Goal: Find contact information: Find contact information

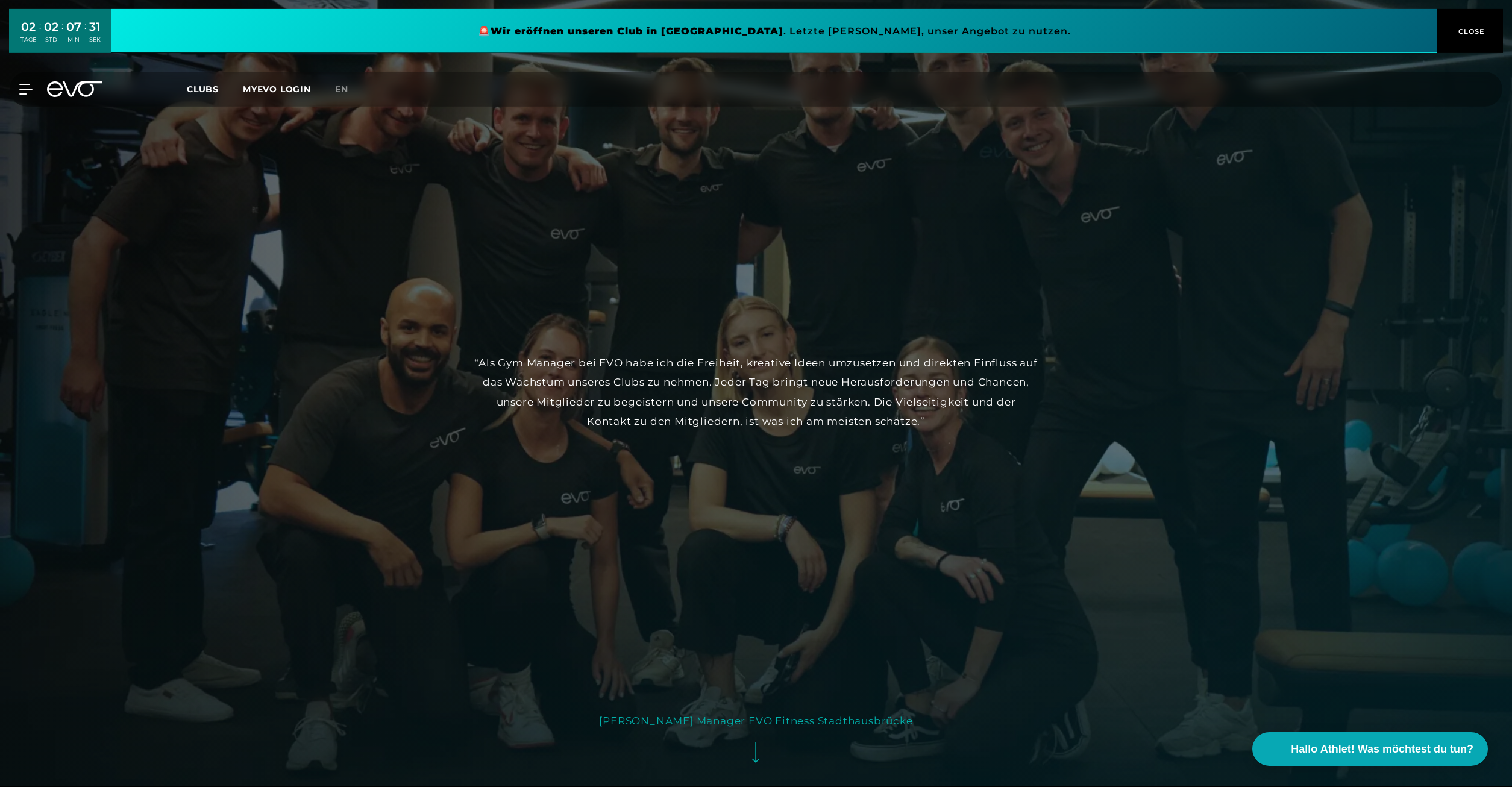
scroll to position [2705, 0]
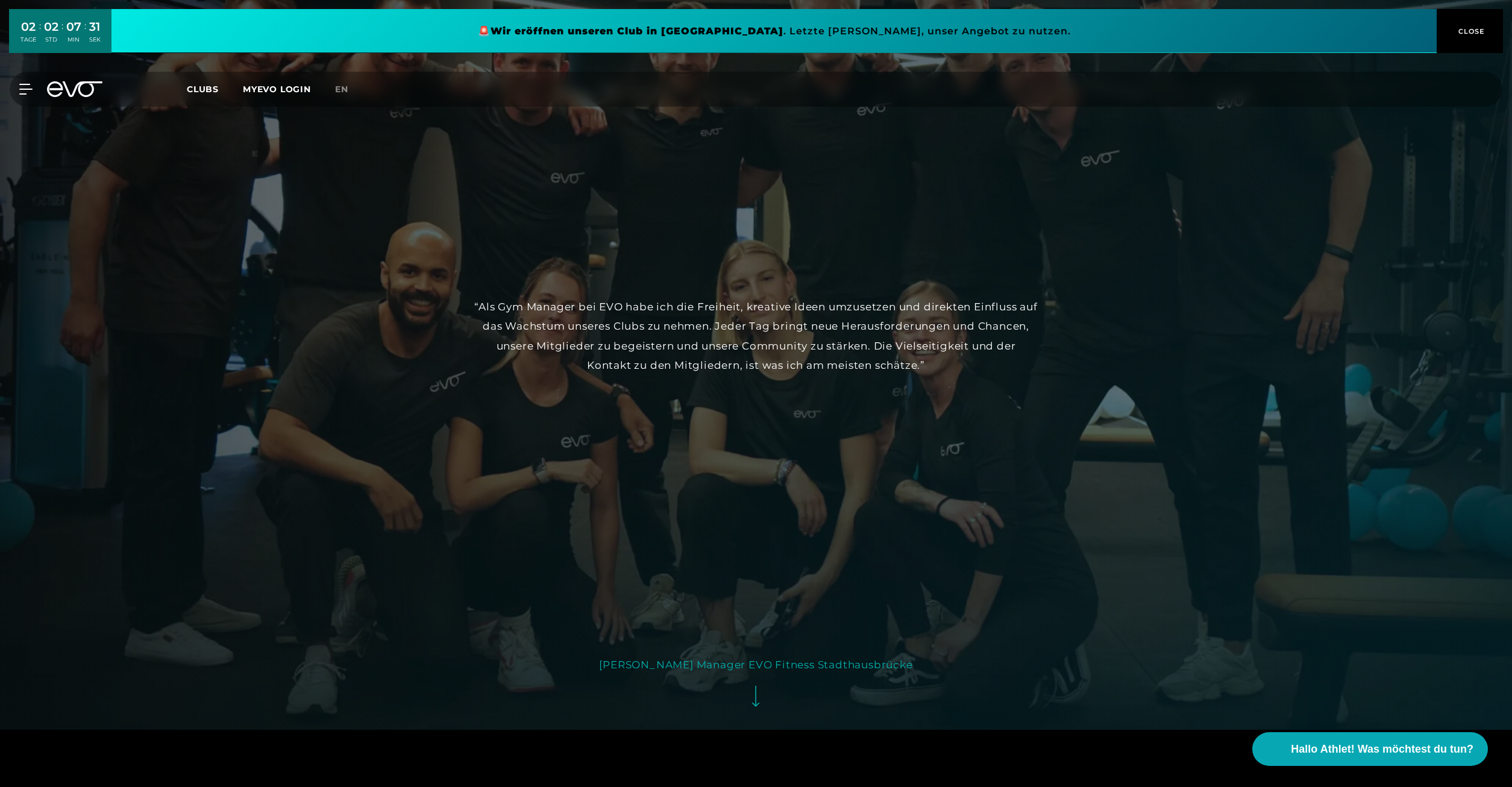
click at [943, 569] on div at bounding box center [756, 336] width 1512 height 787
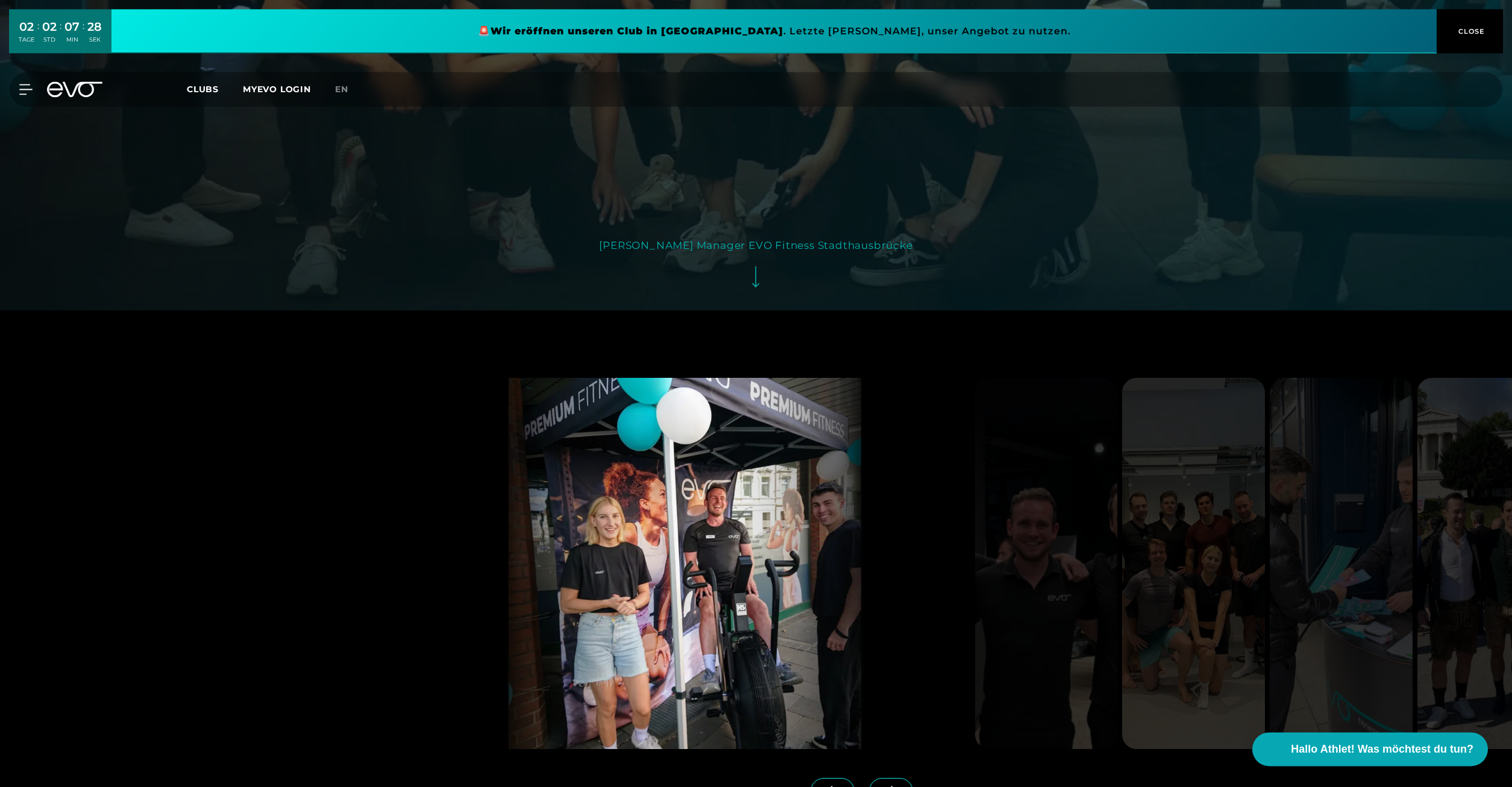
scroll to position [3136, 0]
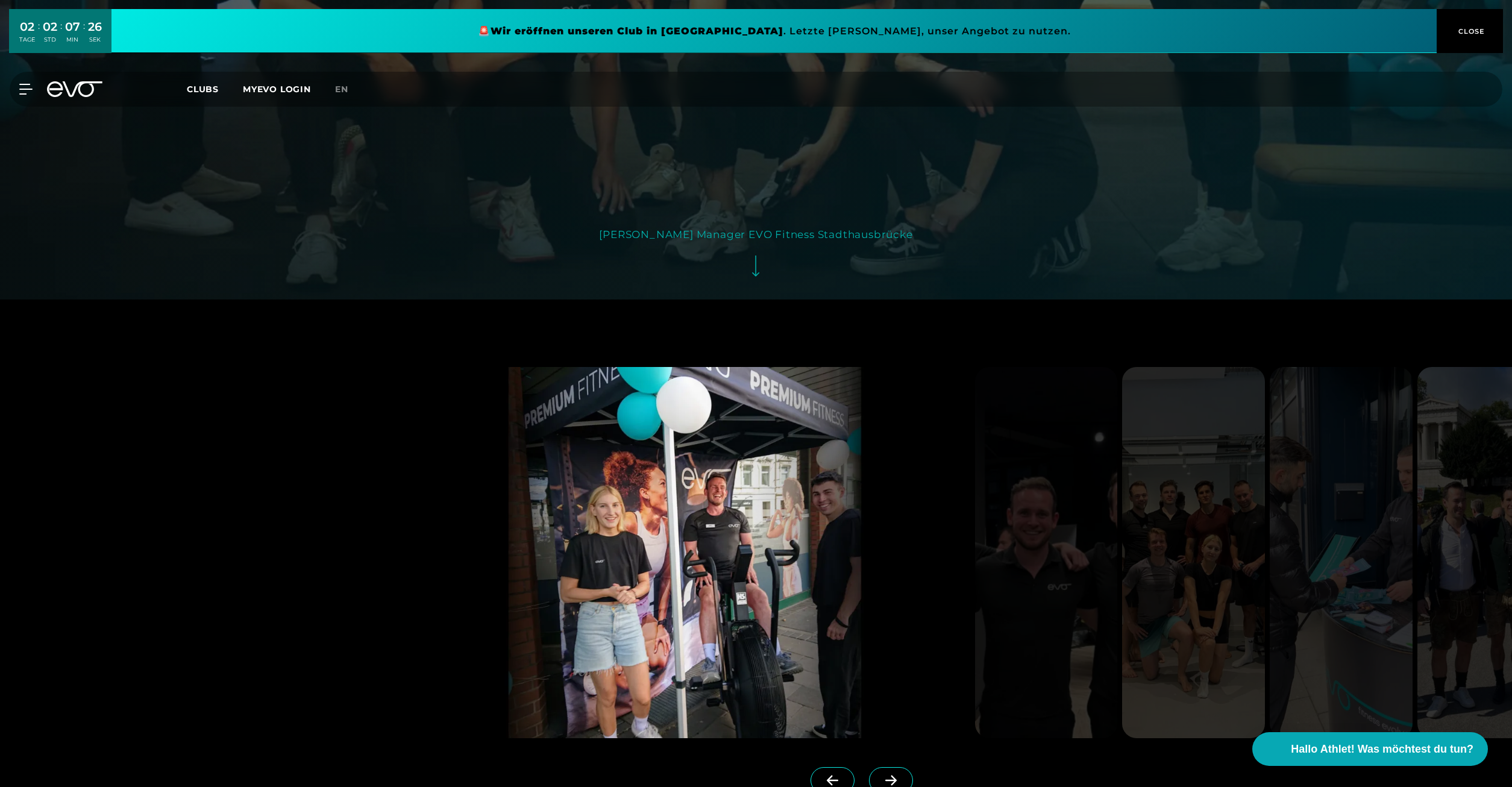
click at [899, 767] on span at bounding box center [890, 780] width 44 height 26
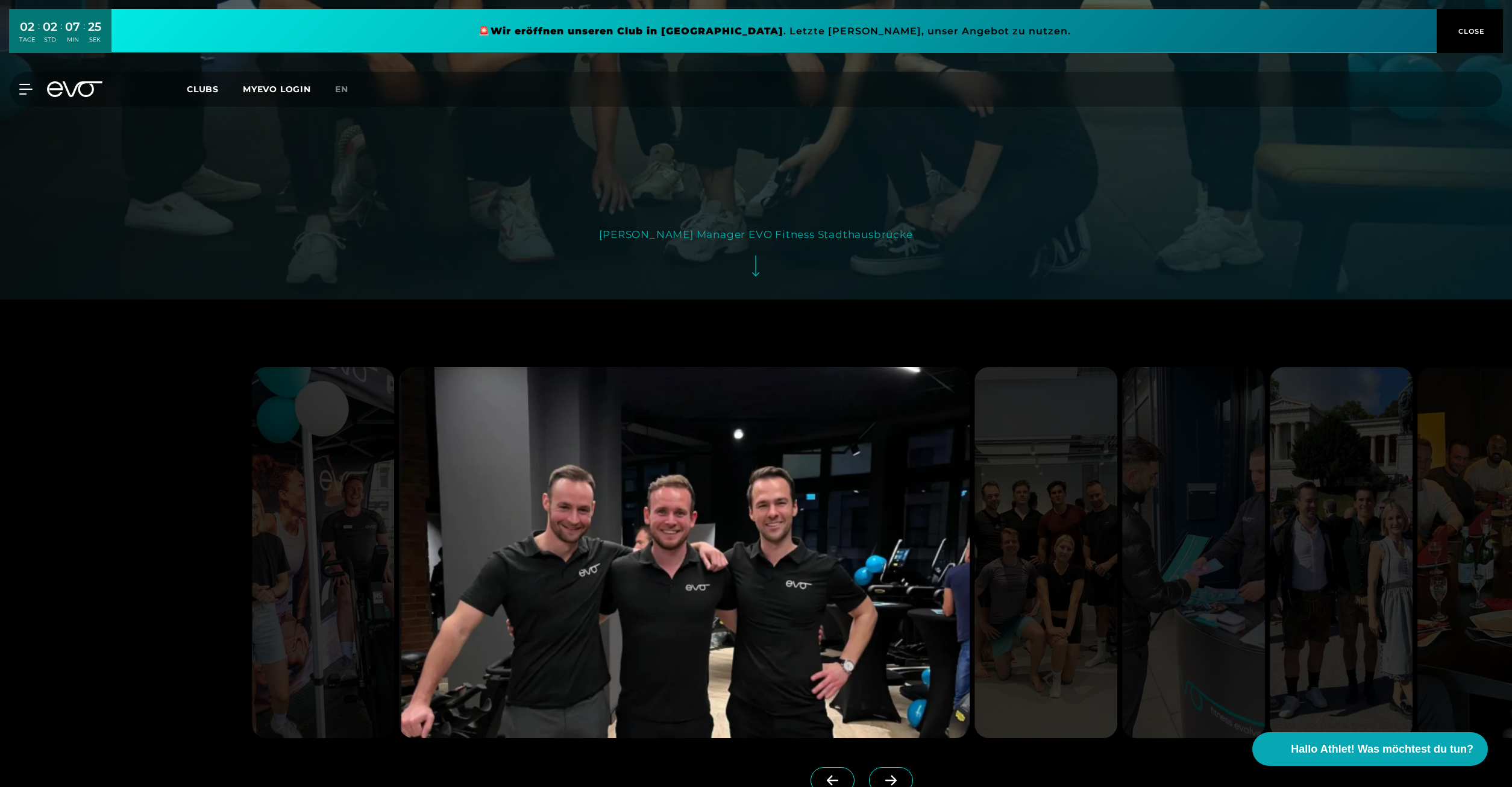
click at [901, 775] on icon at bounding box center [890, 781] width 21 height 11
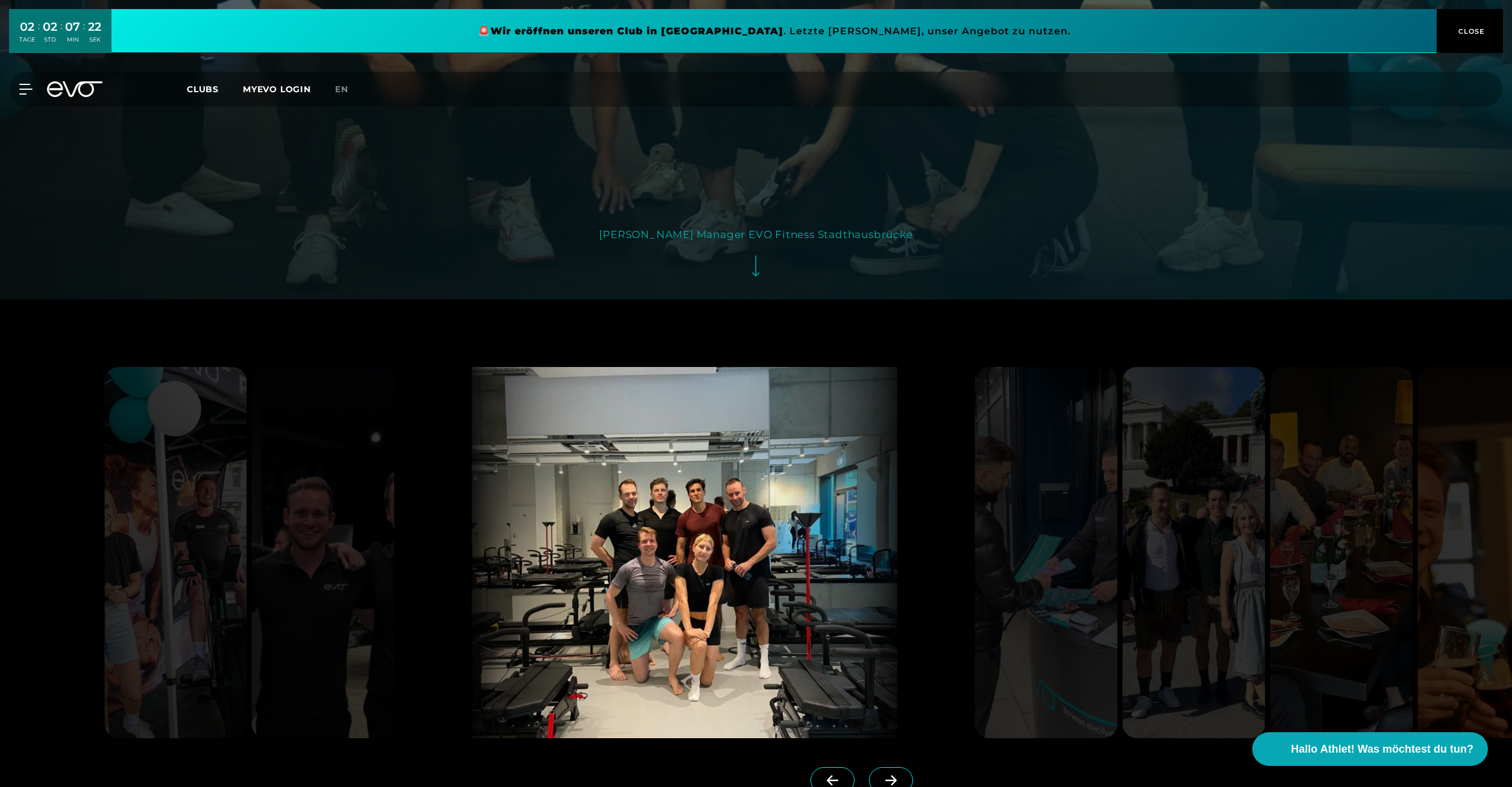
click at [901, 775] on icon at bounding box center [890, 781] width 21 height 11
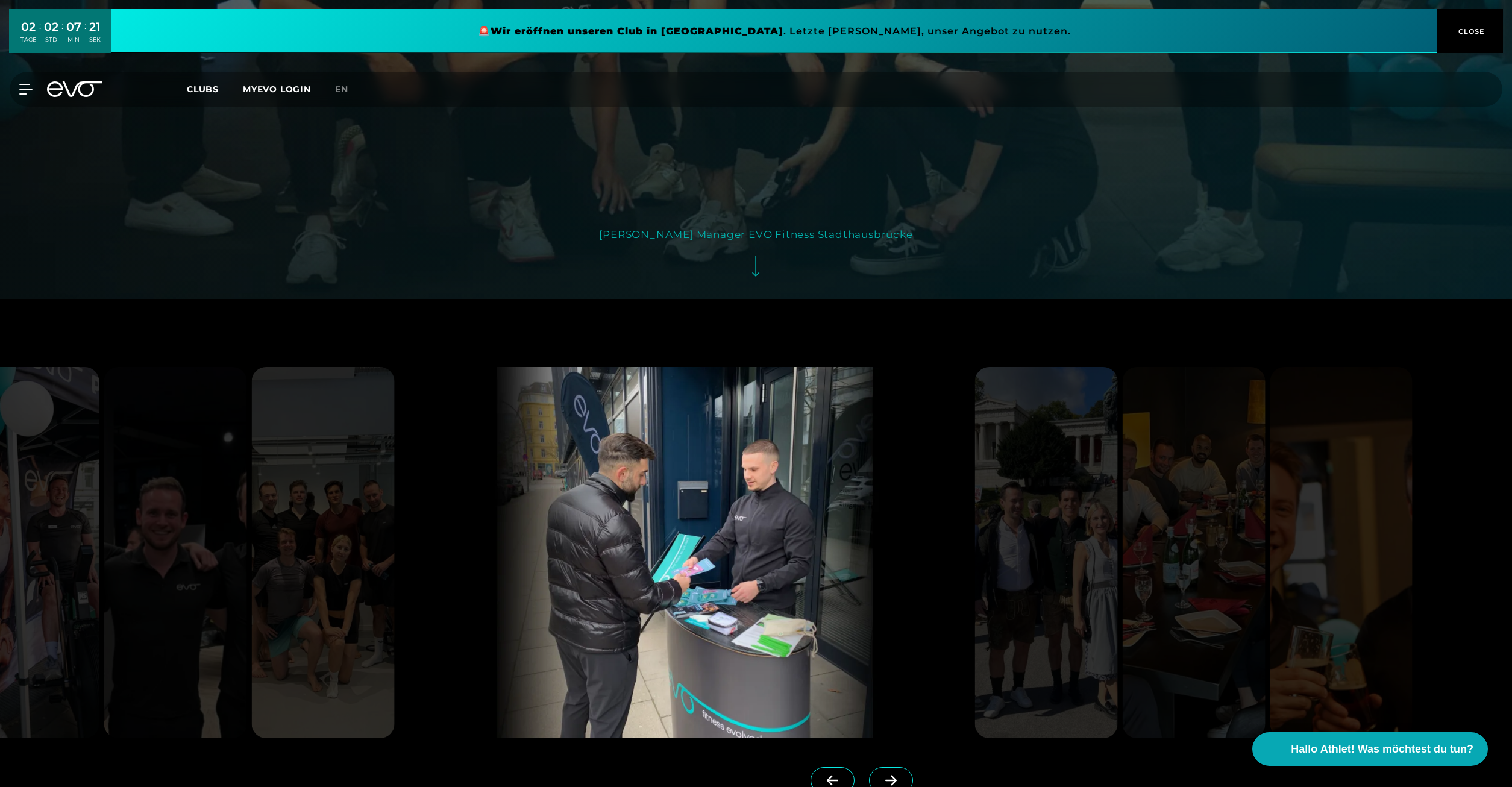
click at [901, 775] on icon at bounding box center [890, 781] width 21 height 11
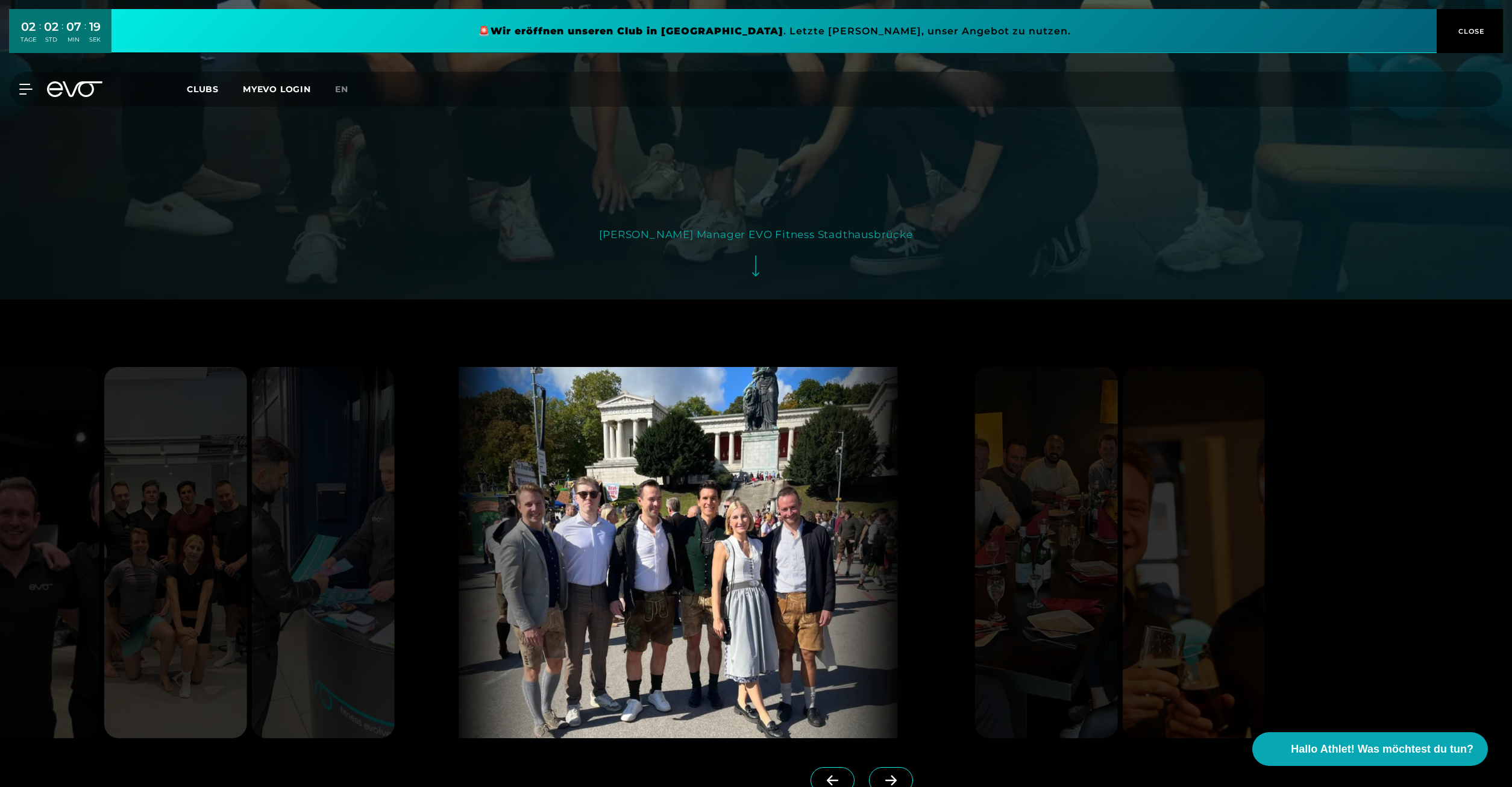
click at [901, 775] on icon at bounding box center [890, 781] width 21 height 11
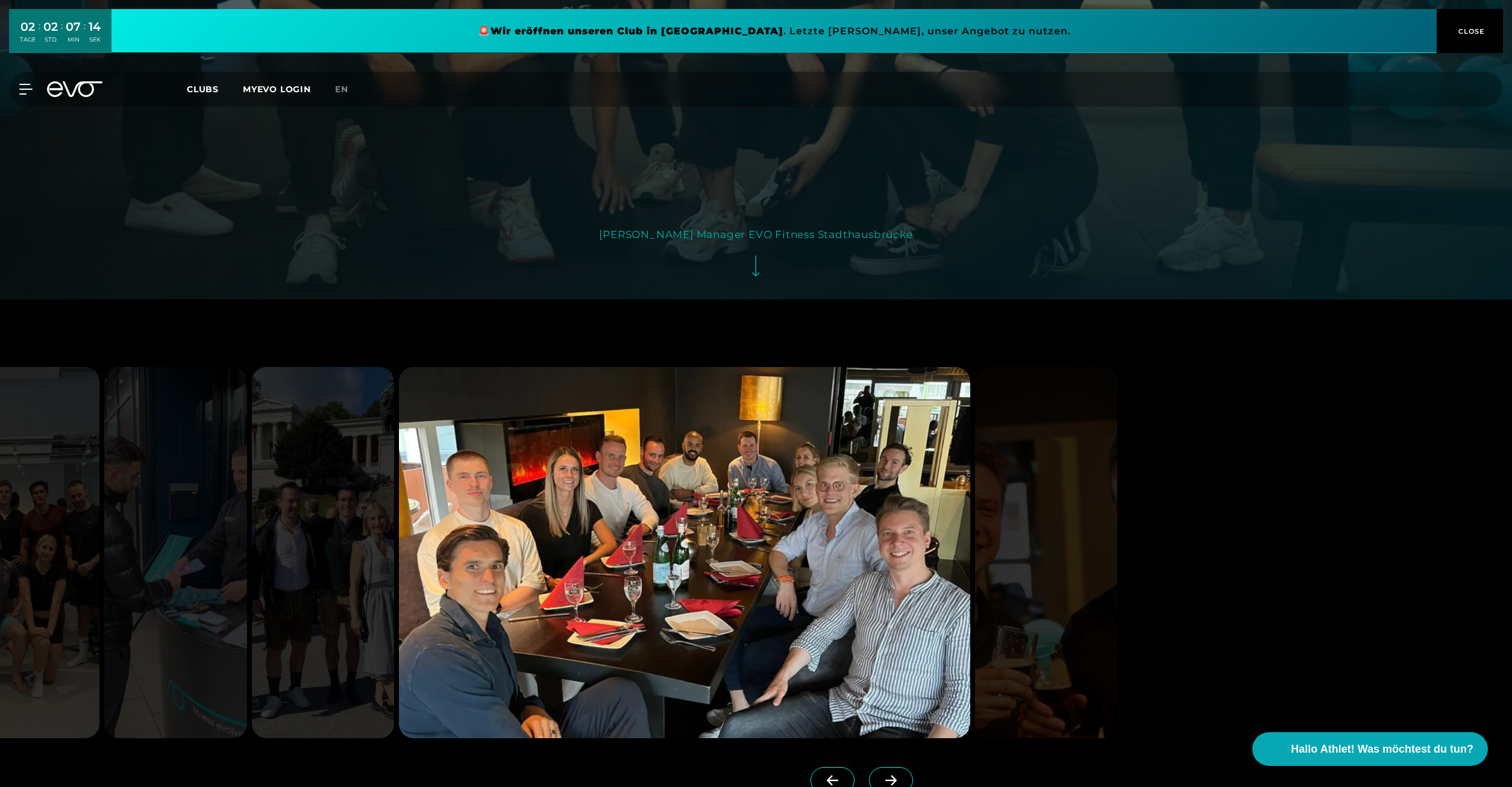
click at [901, 775] on icon at bounding box center [890, 781] width 21 height 11
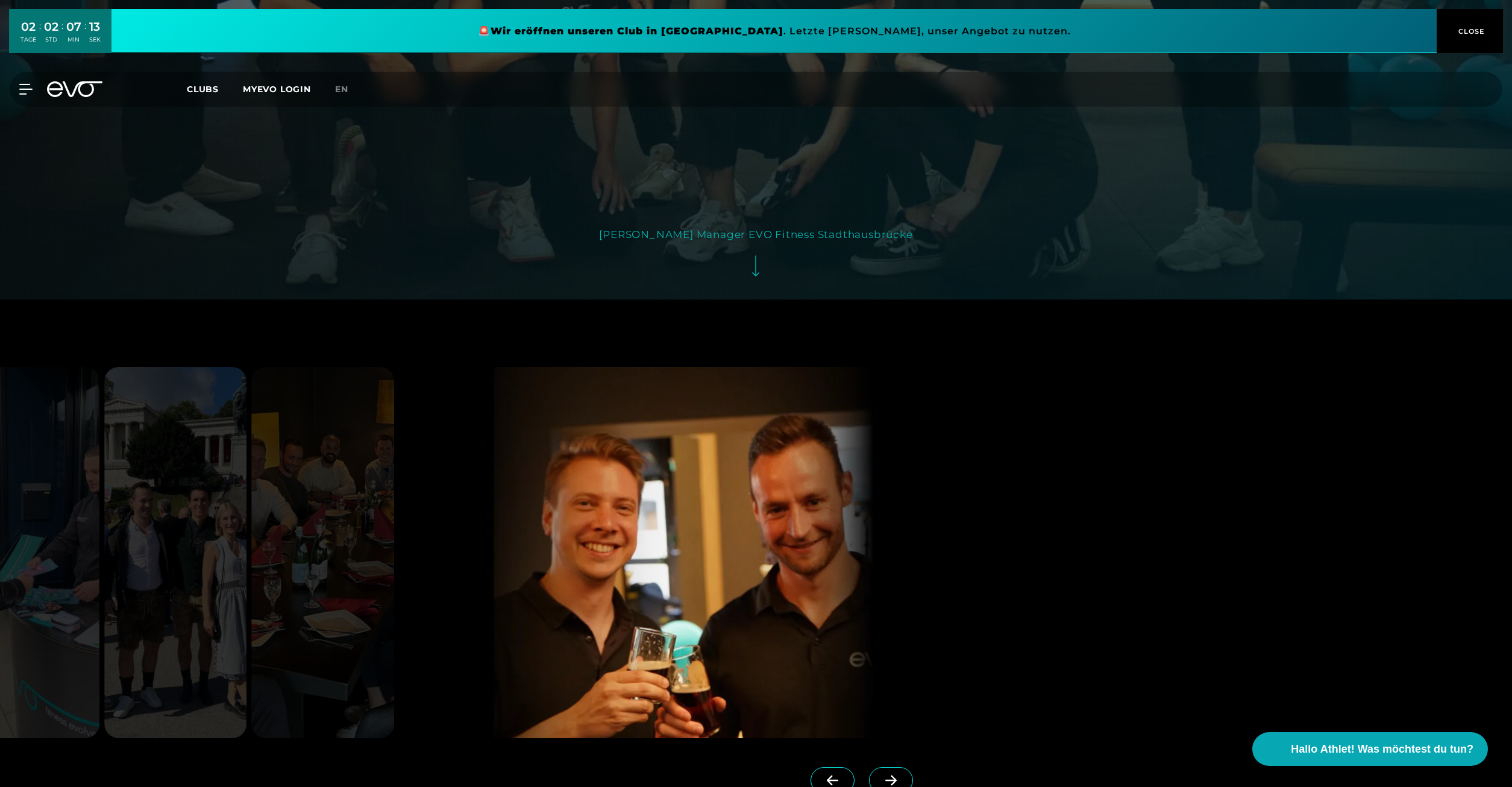
click at [901, 775] on icon at bounding box center [890, 781] width 21 height 11
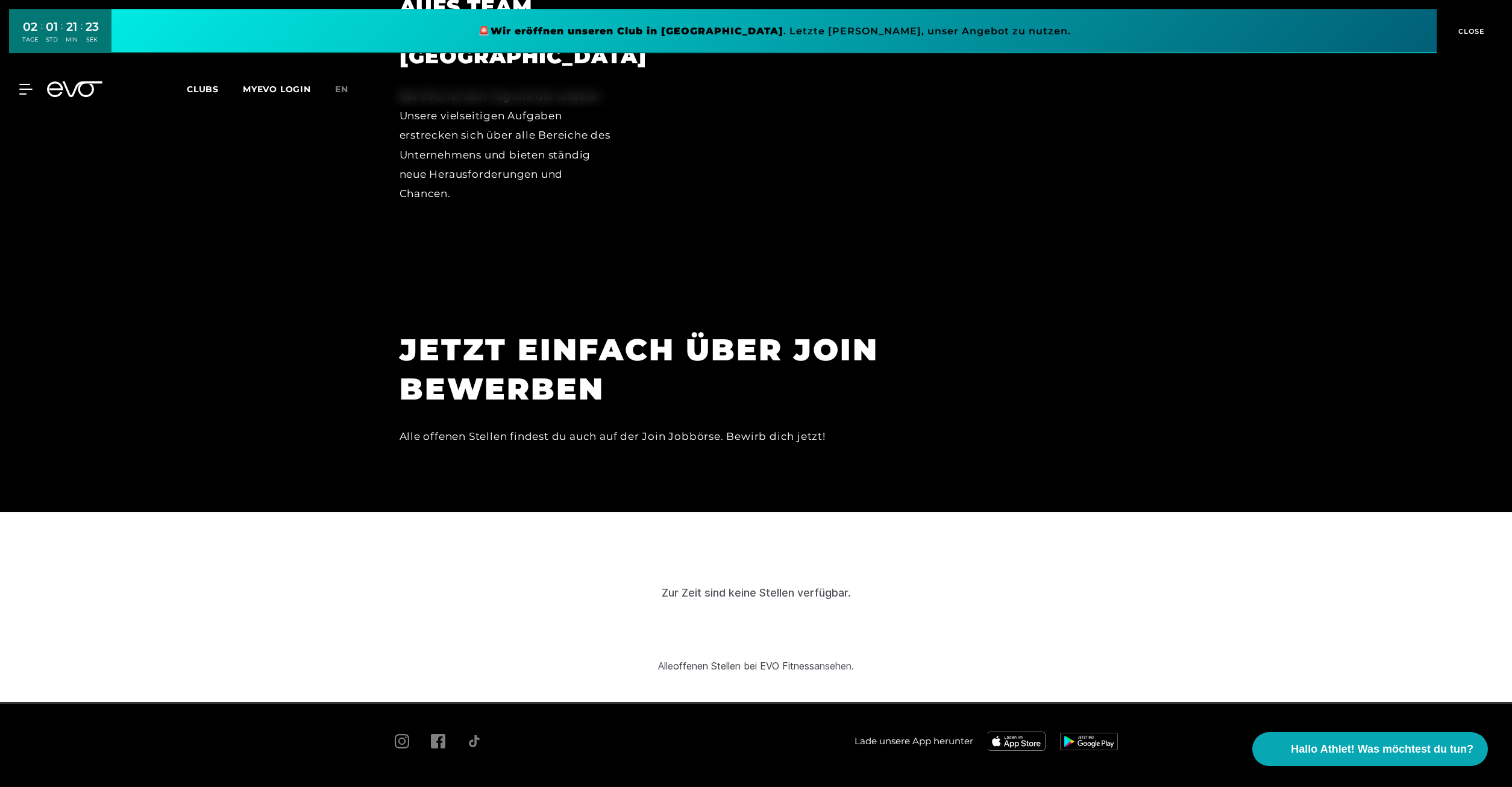
scroll to position [4071, 0]
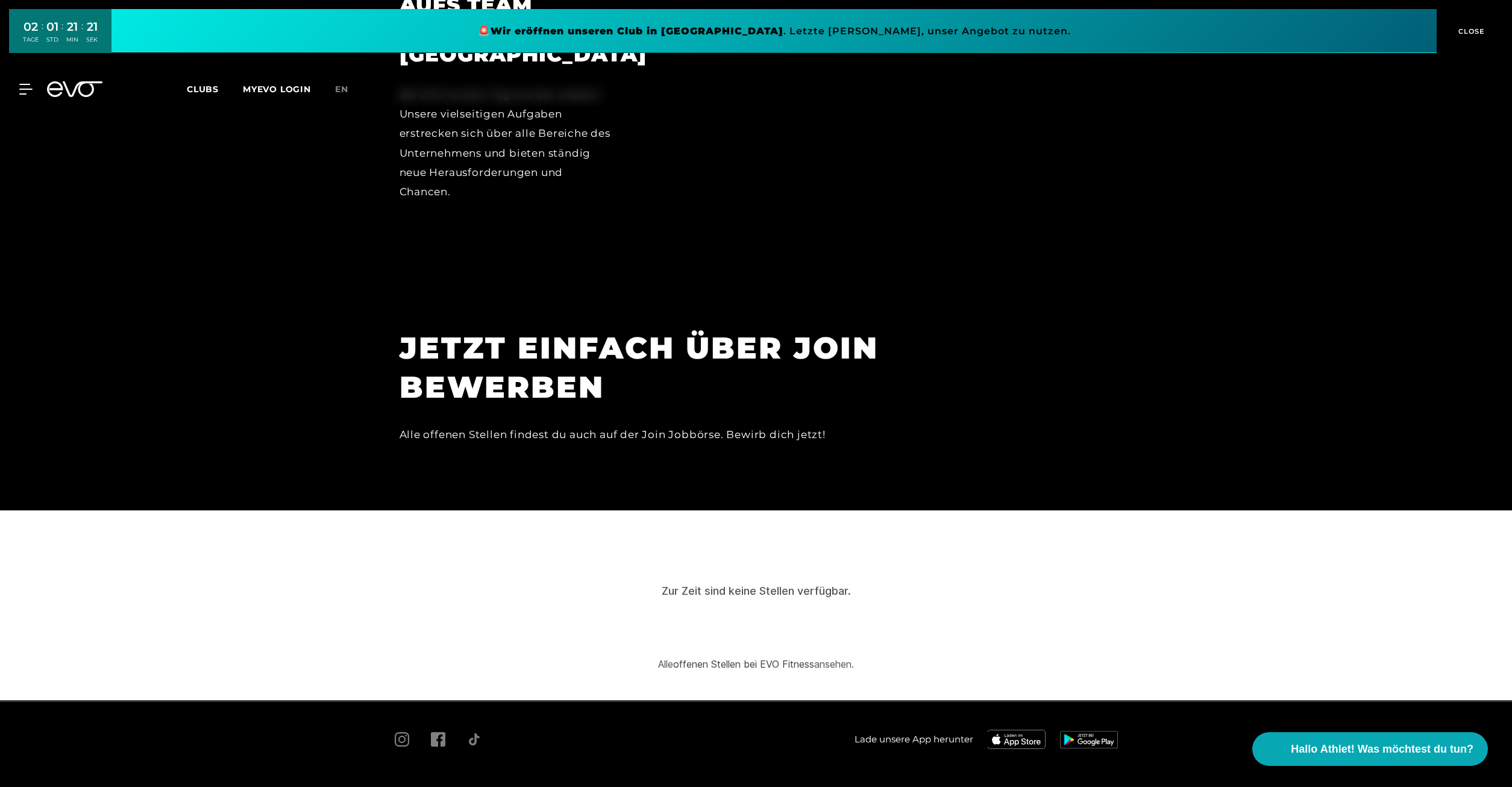
click at [905, 787] on span "Kontakt" at bounding box center [911, 792] width 30 height 9
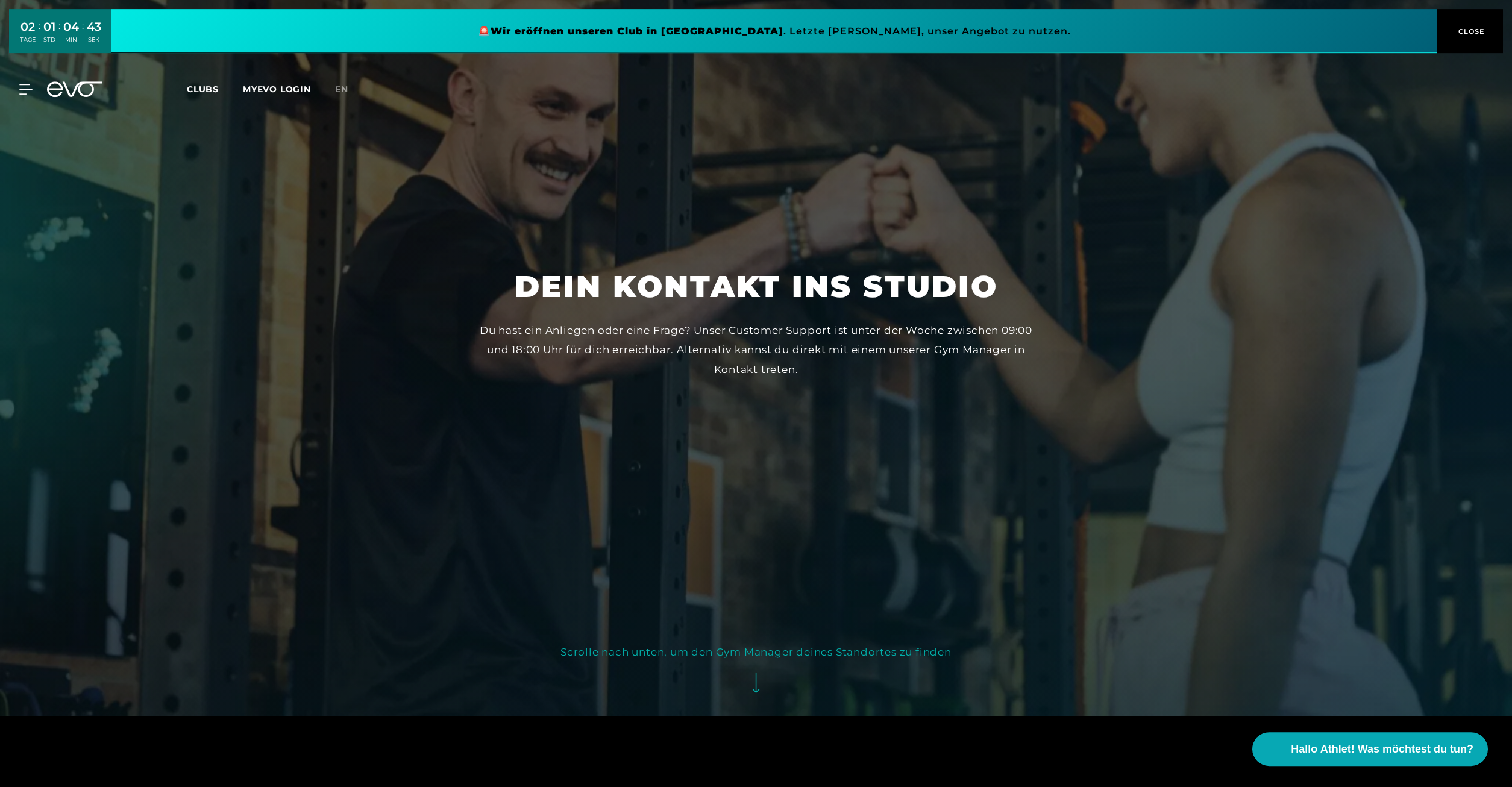
scroll to position [185, 0]
